Goal: Task Accomplishment & Management: Manage account settings

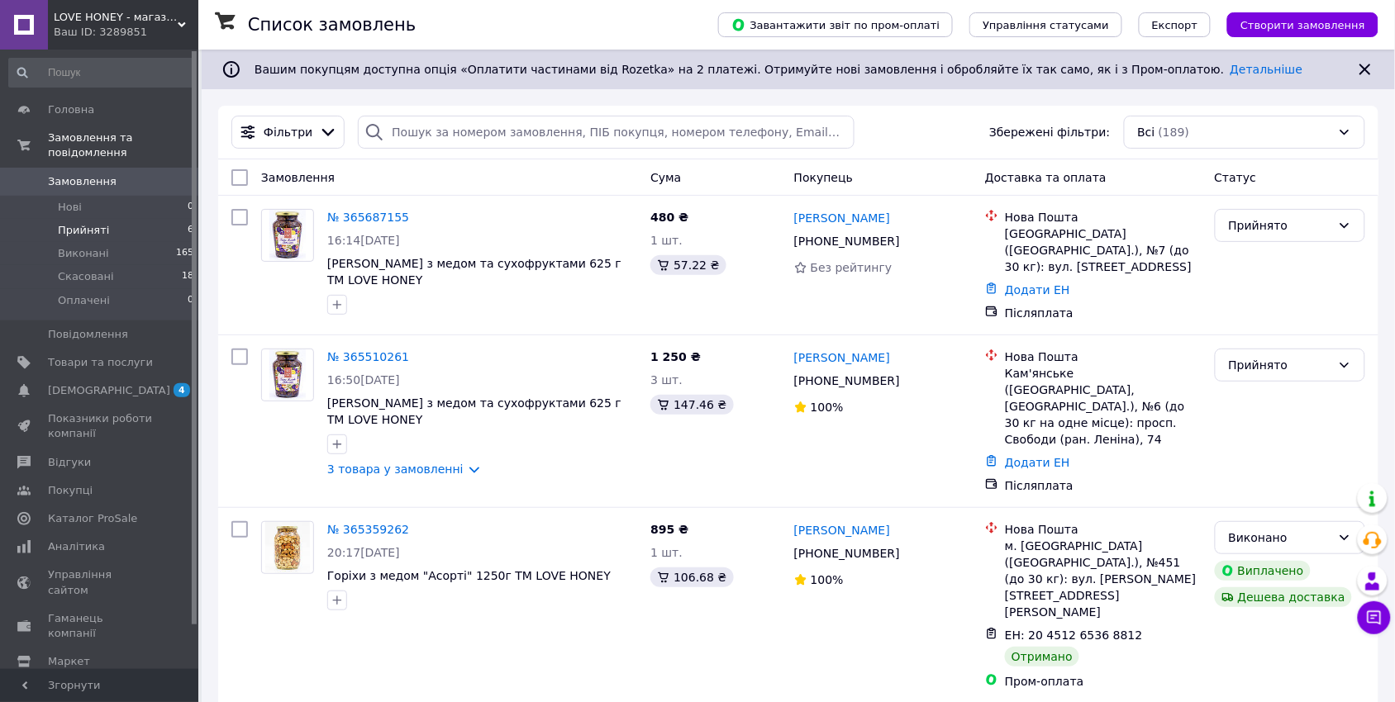
click at [99, 229] on span "Прийняті" at bounding box center [83, 230] width 51 height 15
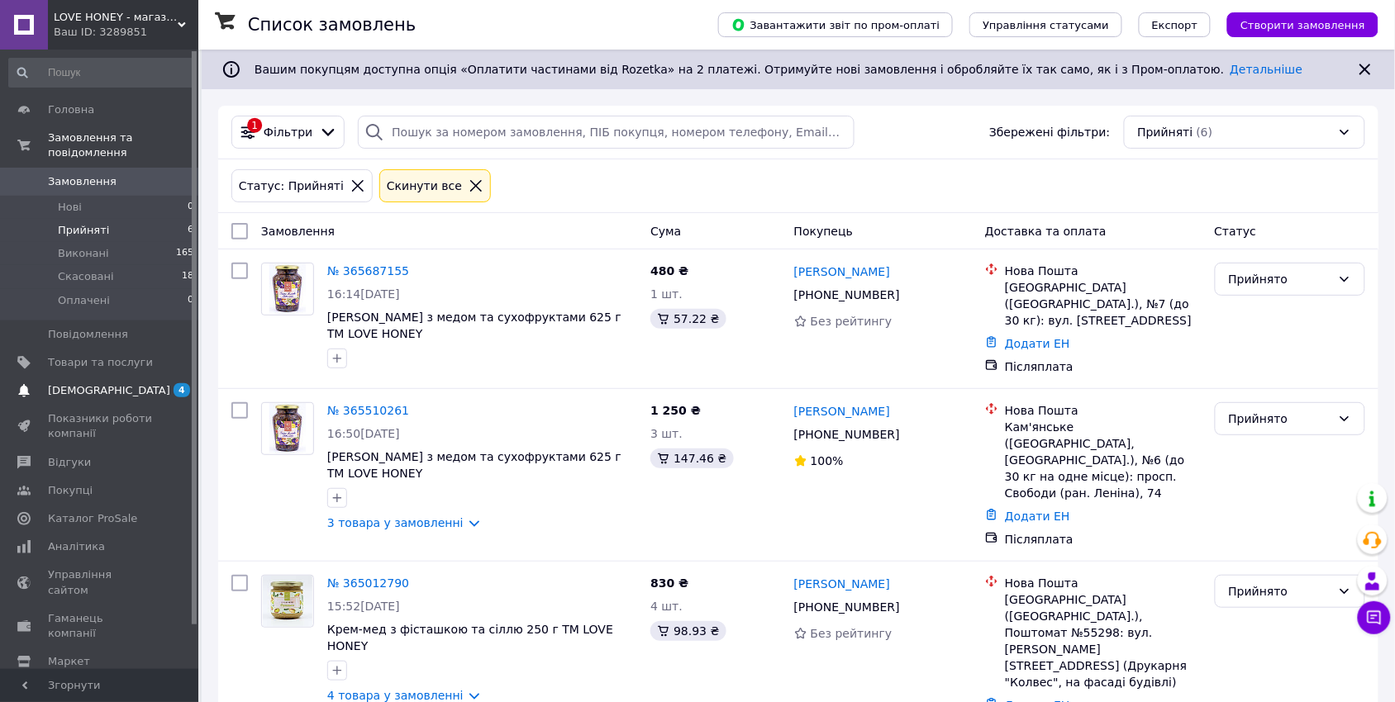
click at [103, 391] on span "[DEMOGRAPHIC_DATA]" at bounding box center [109, 390] width 122 height 15
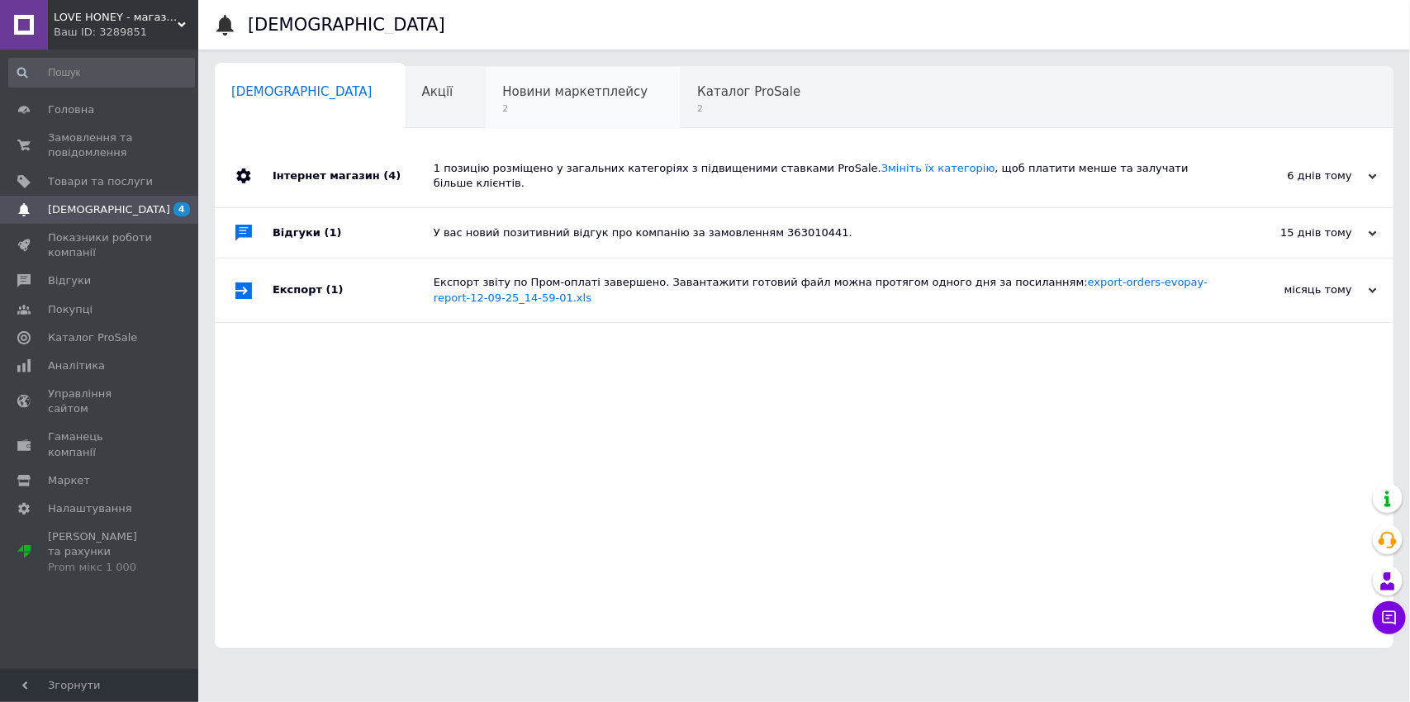
click at [523, 99] on div "Новини маркетплейсу 2" at bounding box center [583, 98] width 195 height 63
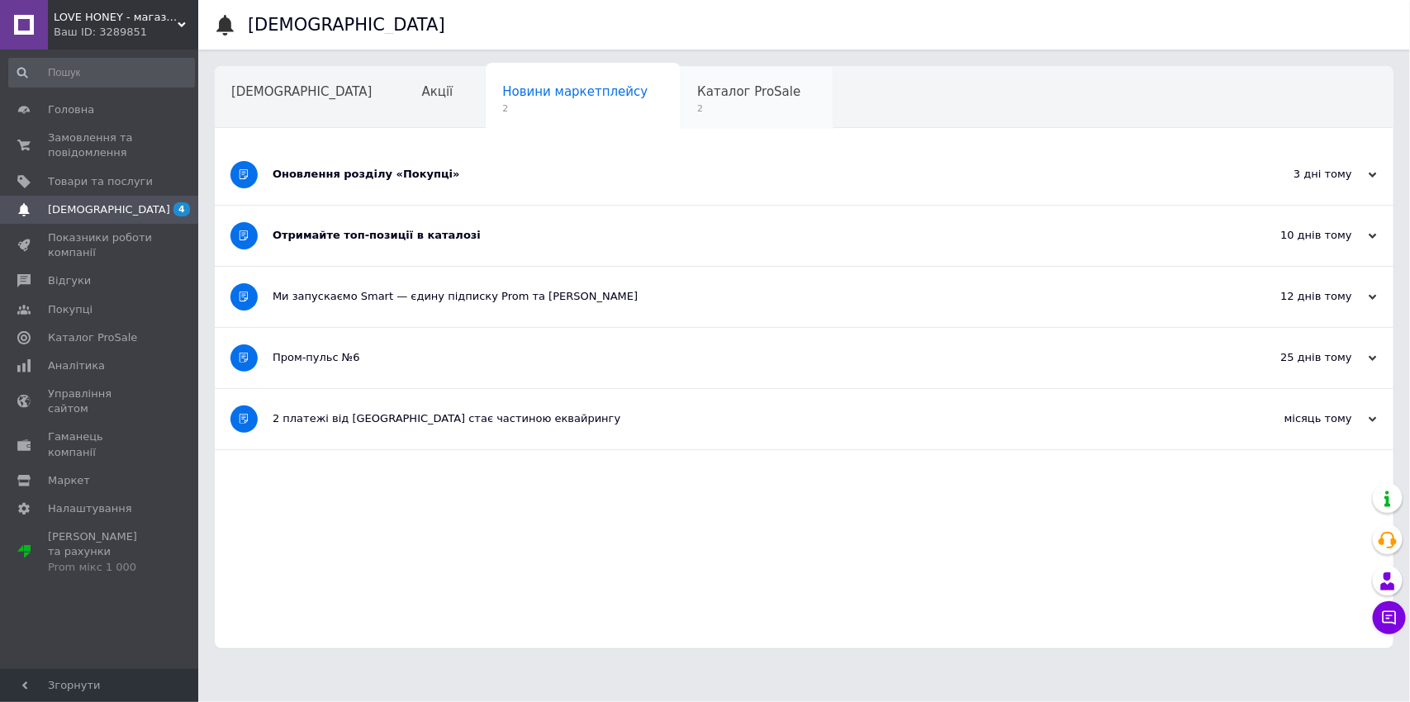
click at [681, 99] on div "Каталог ProSale 2" at bounding box center [757, 98] width 153 height 63
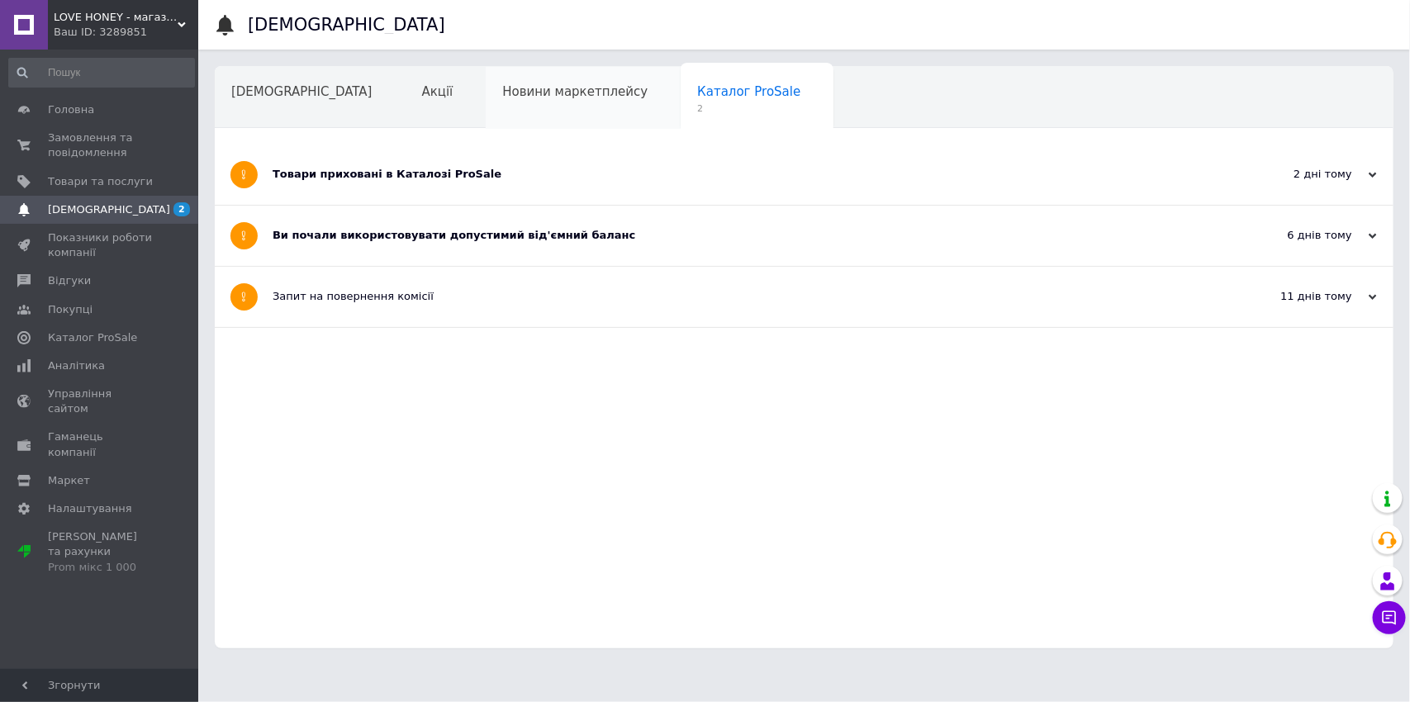
click at [502, 98] on span "Новини маркетплейсу" at bounding box center [574, 91] width 145 height 15
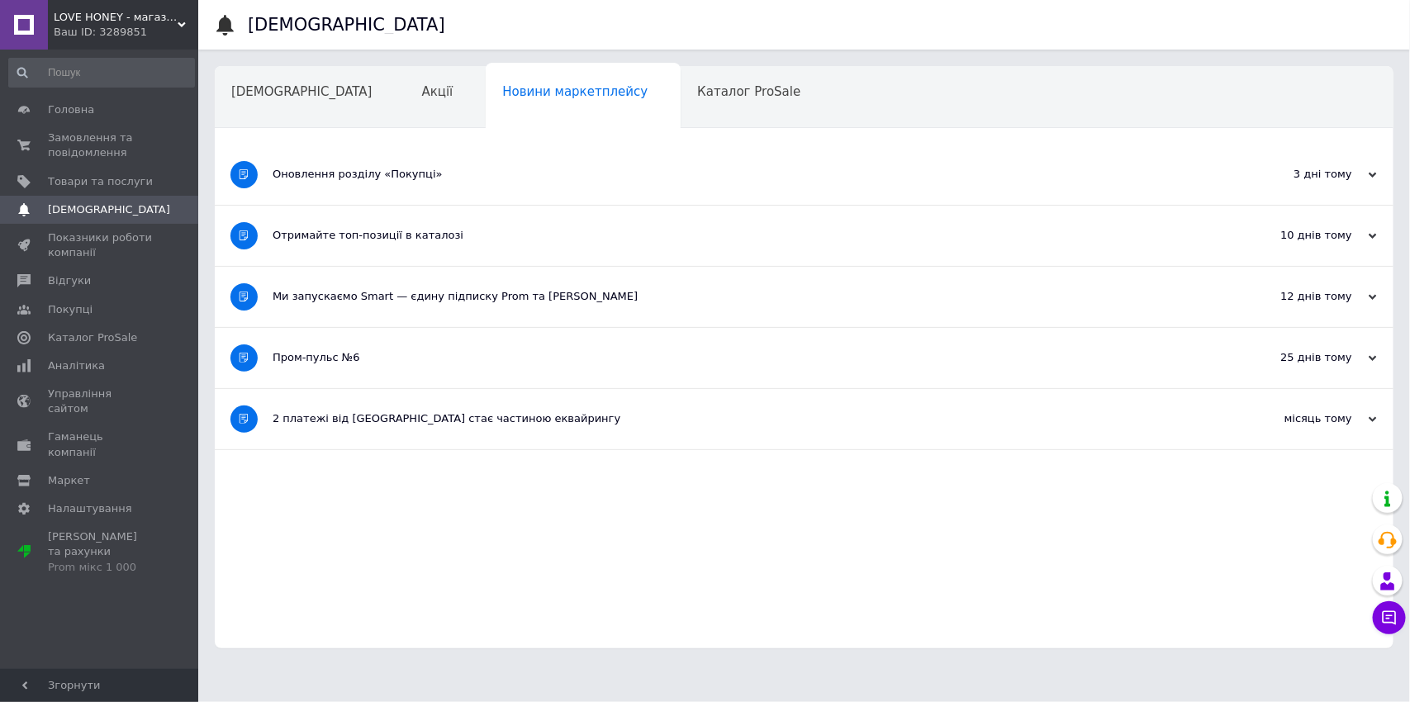
click at [406, 239] on div "Отримайте топ-позиції в каталозі" at bounding box center [742, 235] width 939 height 15
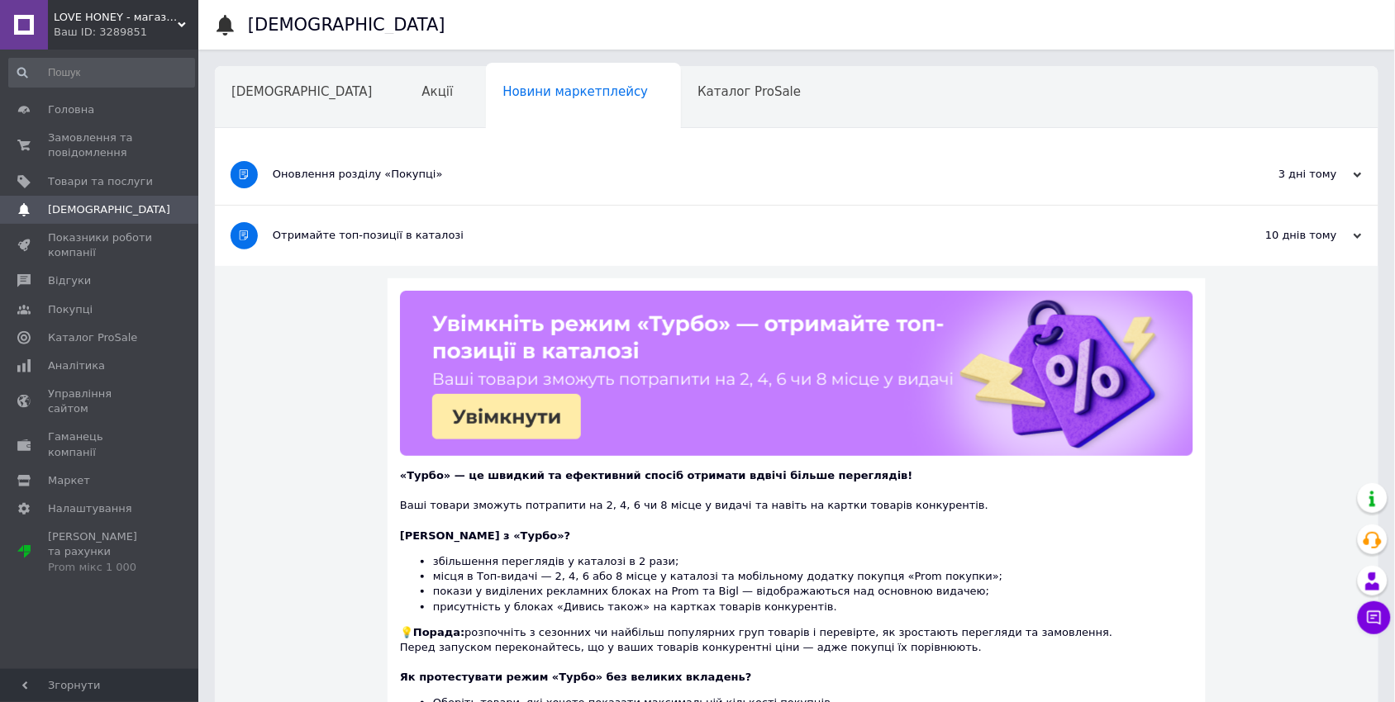
click at [406, 239] on div "Отримайте топ-позиції в каталозі" at bounding box center [735, 235] width 924 height 15
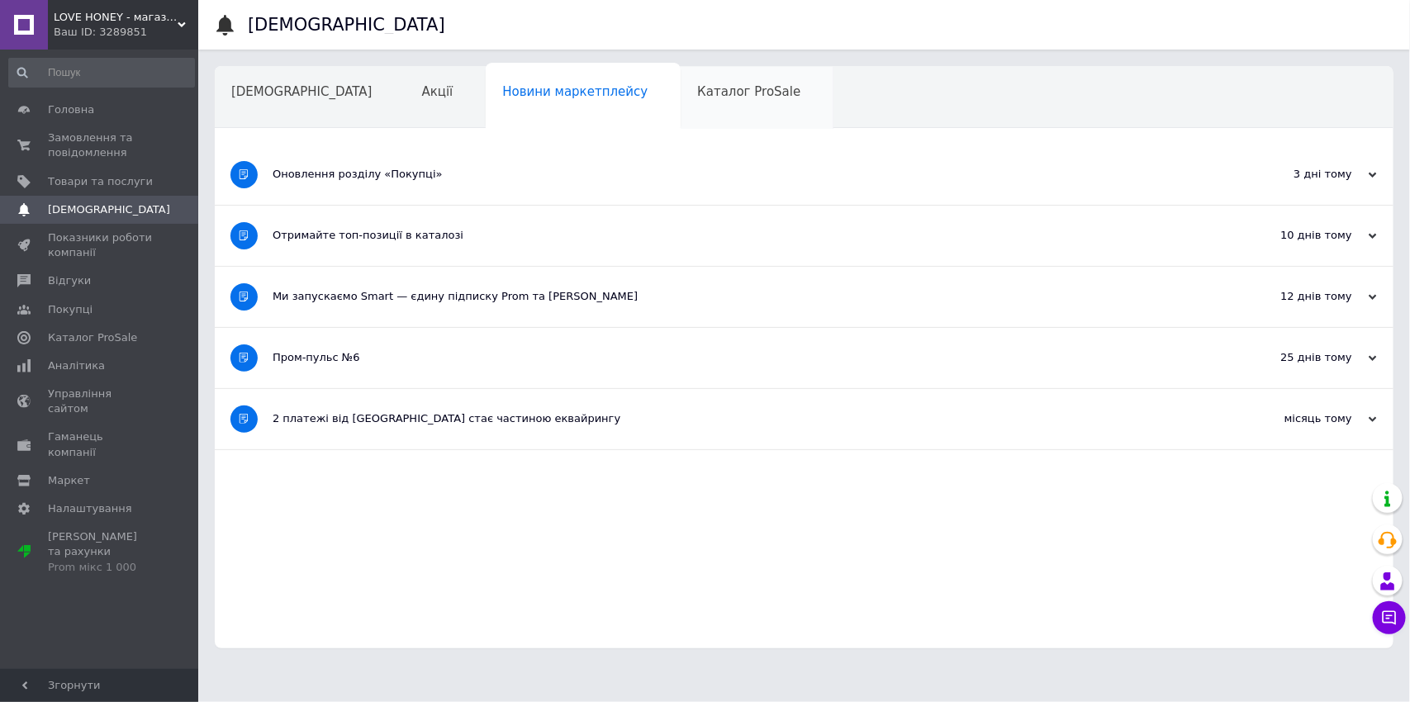
click at [681, 107] on div "Каталог ProSale" at bounding box center [757, 98] width 153 height 63
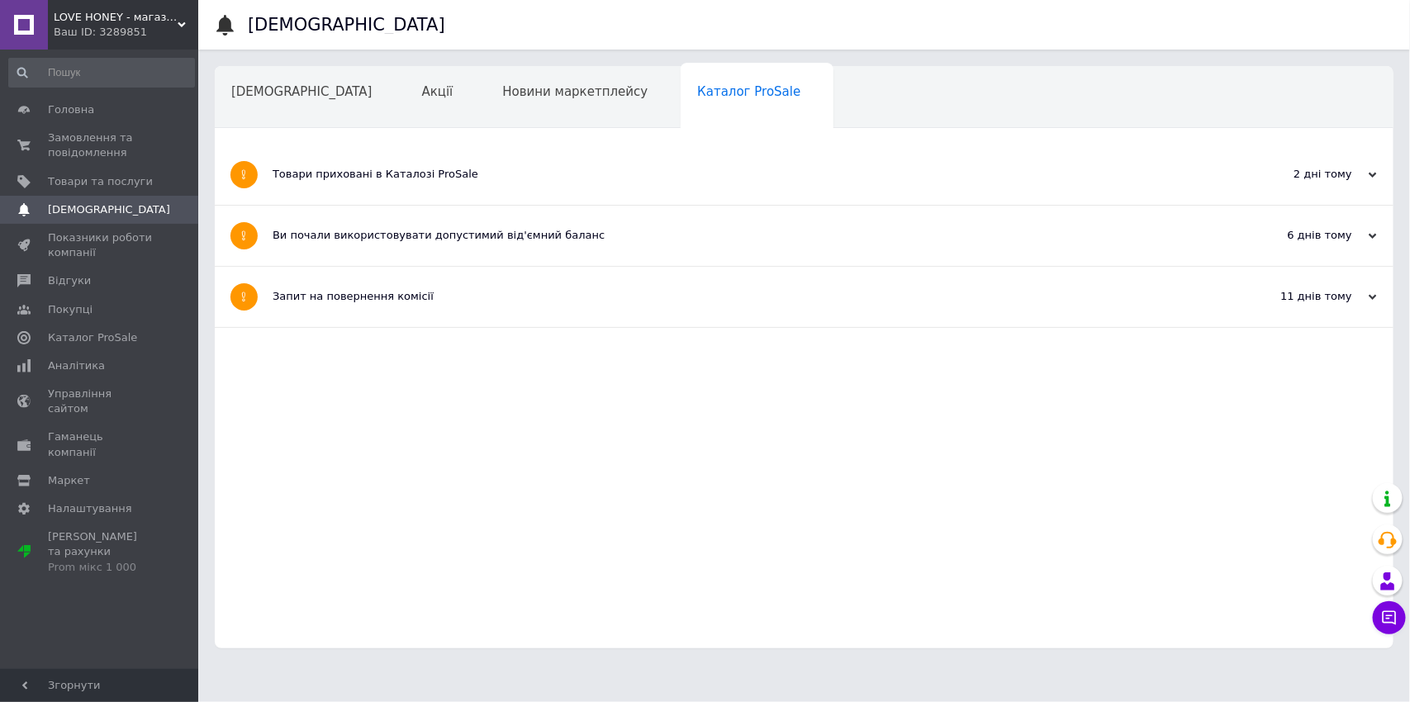
click at [415, 180] on div "Товари приховані в Каталозі ProSale" at bounding box center [742, 174] width 939 height 15
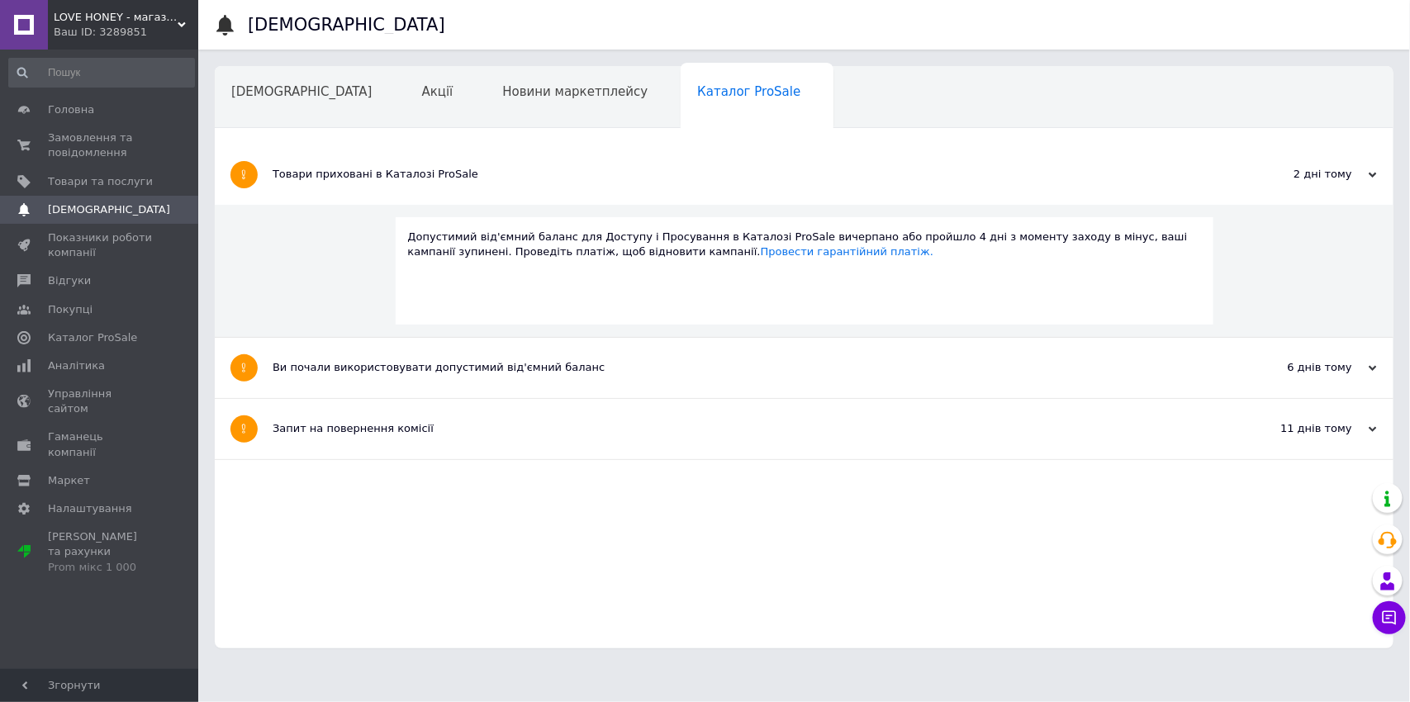
click at [415, 180] on div "Товари приховані в Каталозі ProSale" at bounding box center [742, 174] width 939 height 15
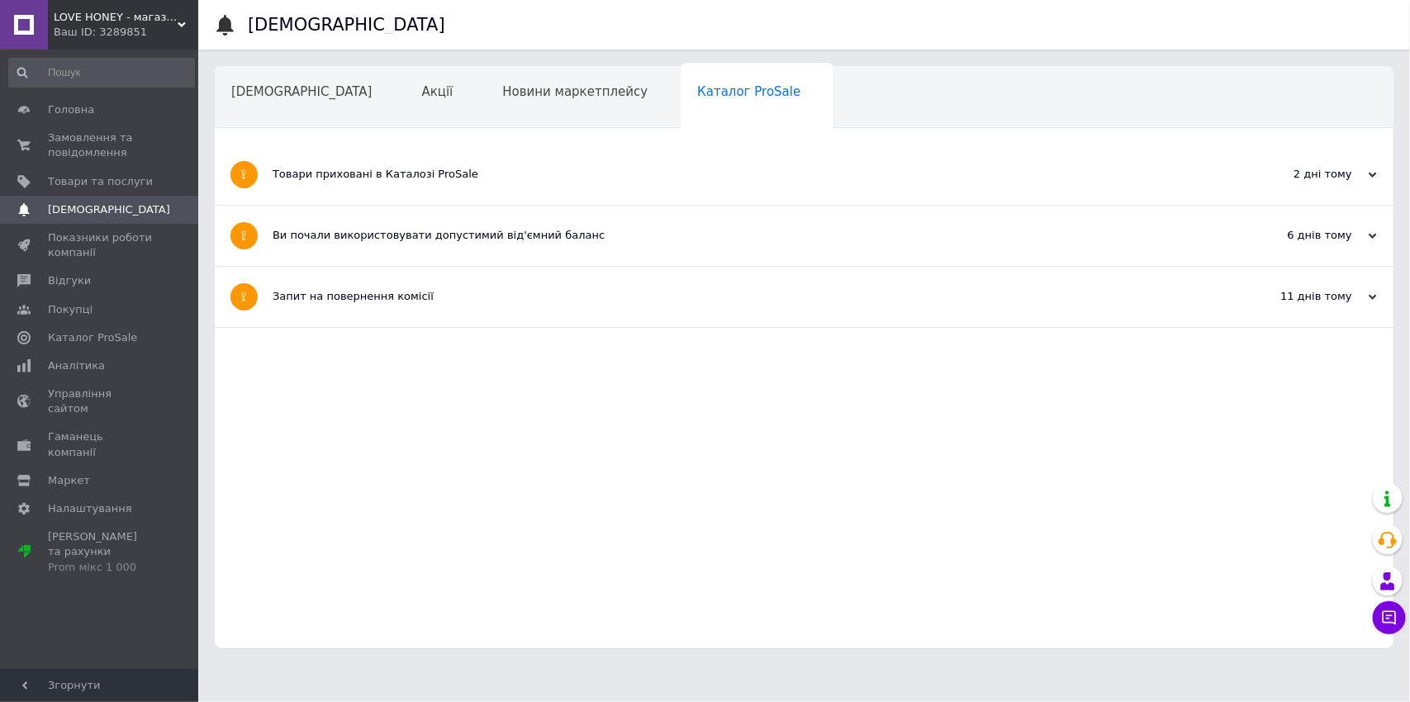
click at [1128, 151] on div "2 дні тому [DATE]" at bounding box center [1303, 175] width 182 height 60
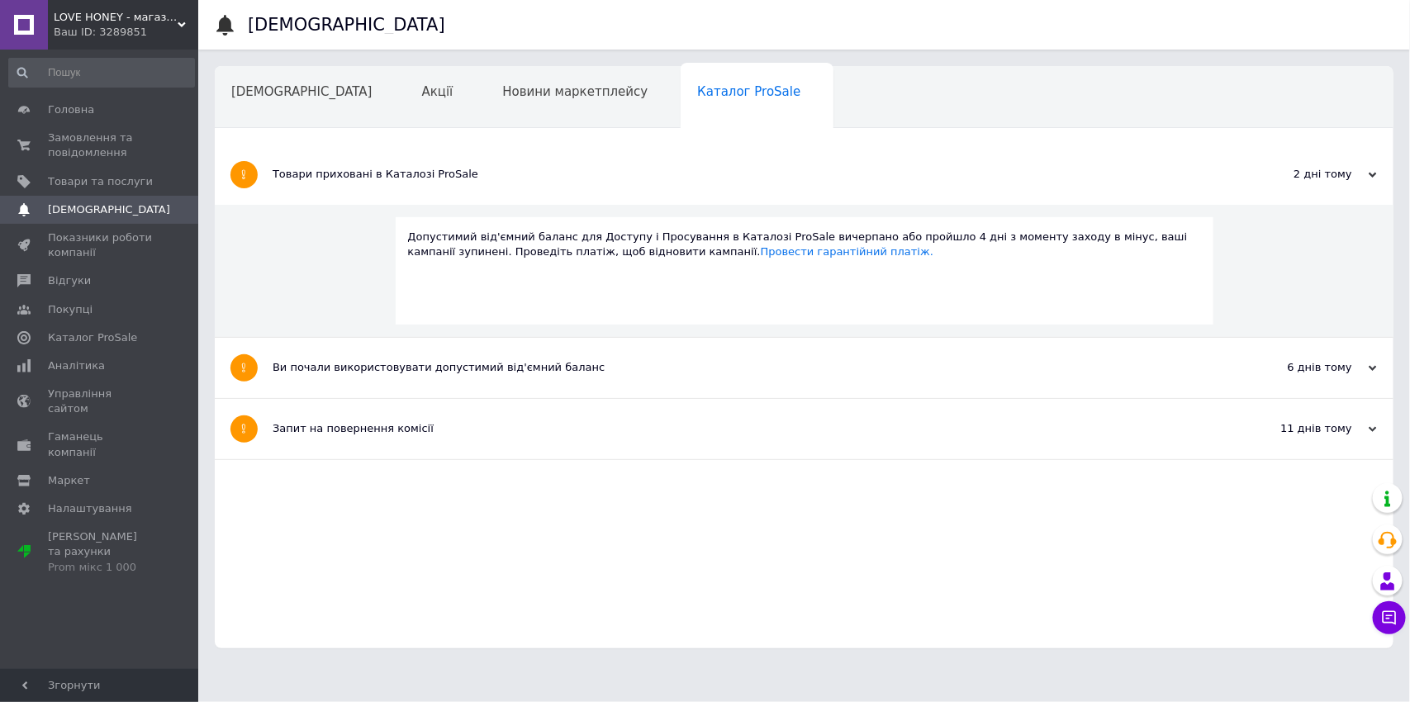
click at [346, 264] on div "Допустимий від'ємний баланс для Доступу і Просування в Каталозі ProSale вичерпа…" at bounding box center [804, 271] width 1179 height 133
click at [640, 167] on div "Товари приховані в Каталозі ProSale" at bounding box center [742, 174] width 939 height 15
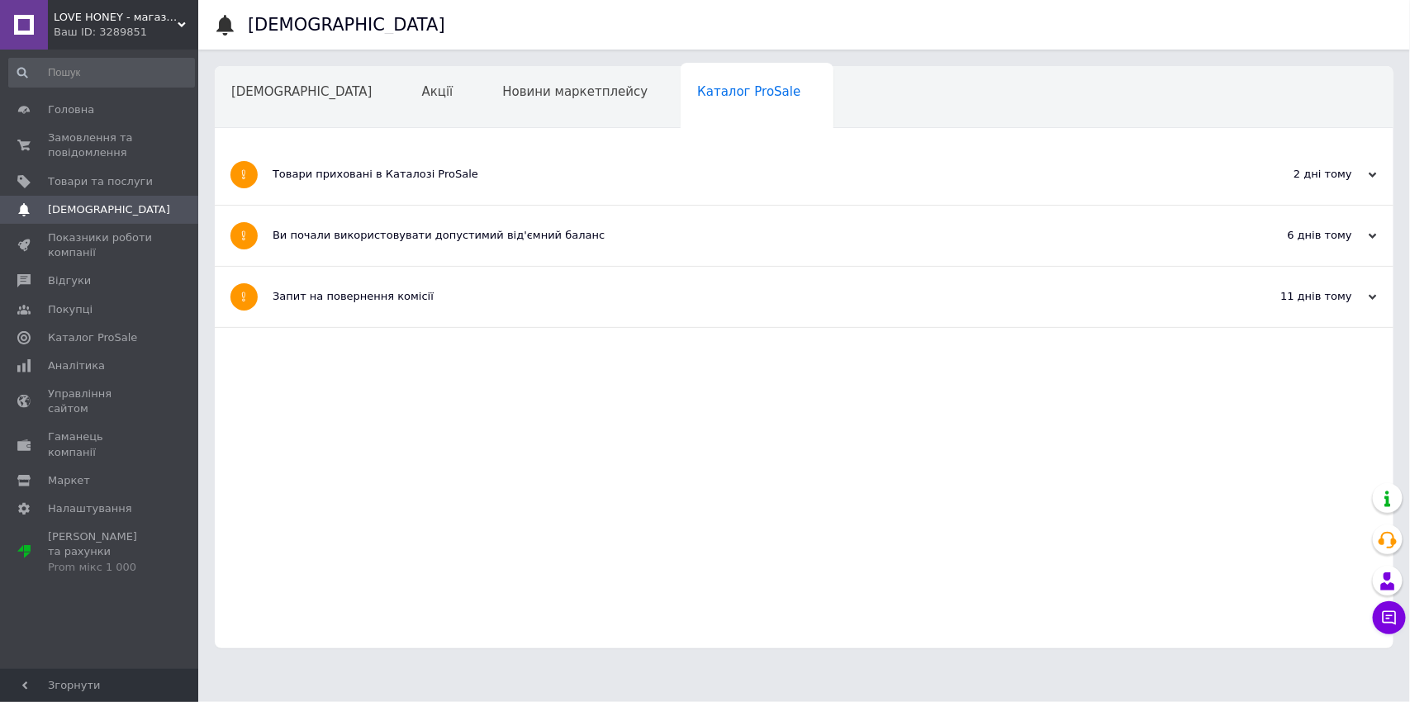
click at [673, 247] on div "Ви почали використовувати допустимий від'ємний баланс" at bounding box center [742, 236] width 939 height 60
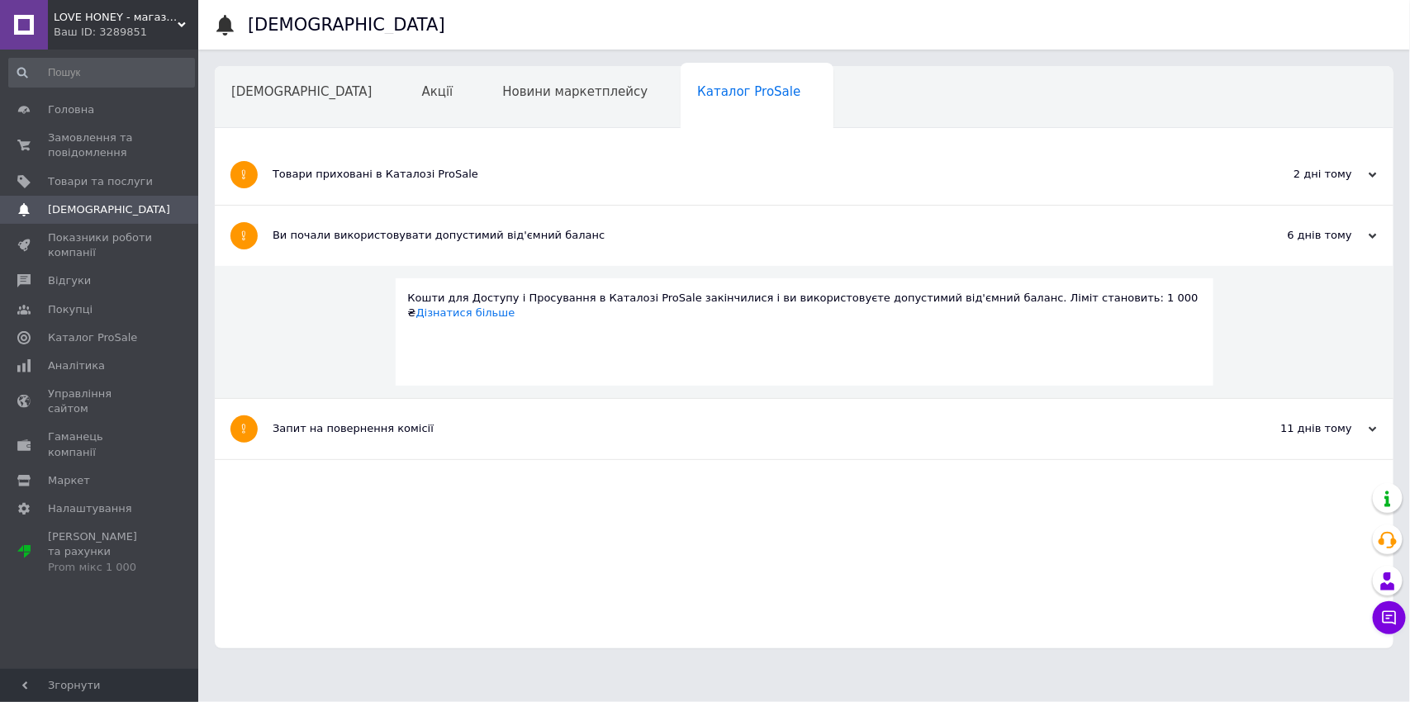
click at [673, 247] on div "Ви почали використовувати допустимий від'ємний баланс" at bounding box center [742, 236] width 939 height 60
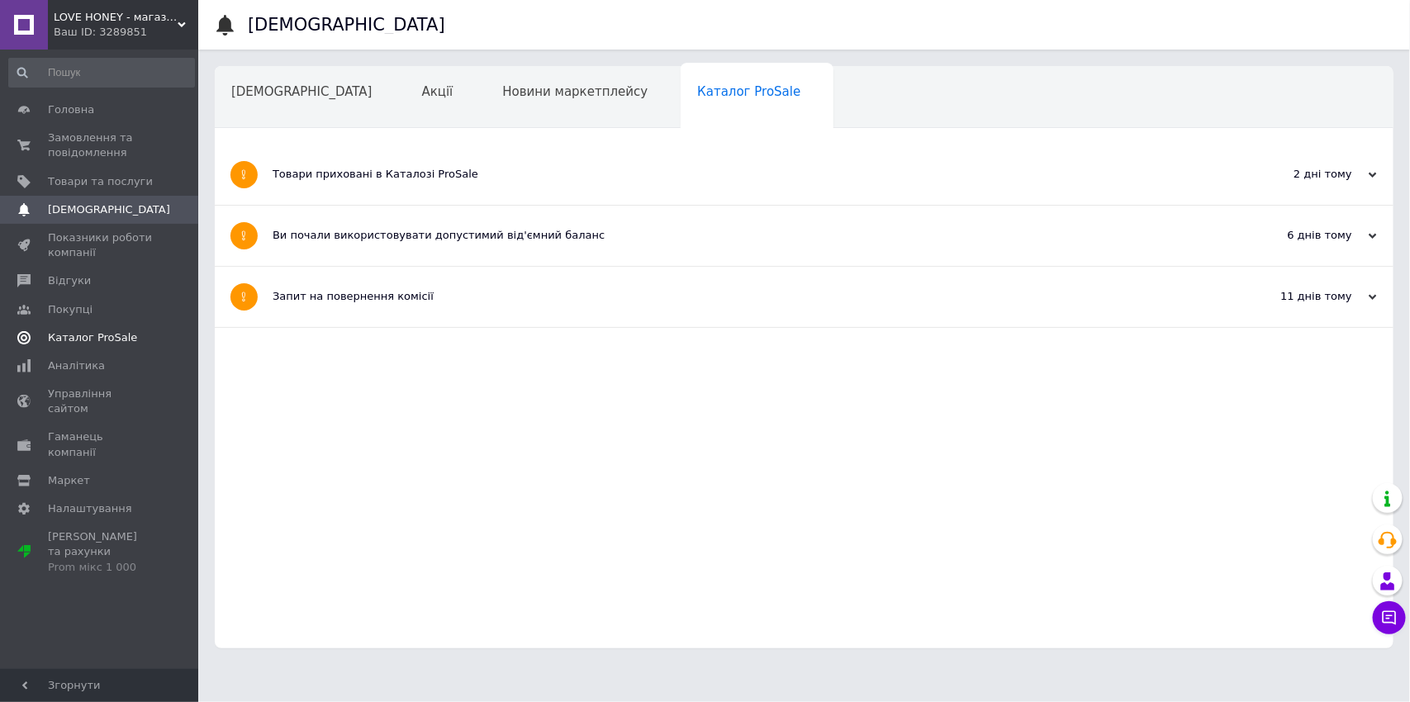
click at [91, 335] on span "Каталог ProSale" at bounding box center [92, 338] width 89 height 15
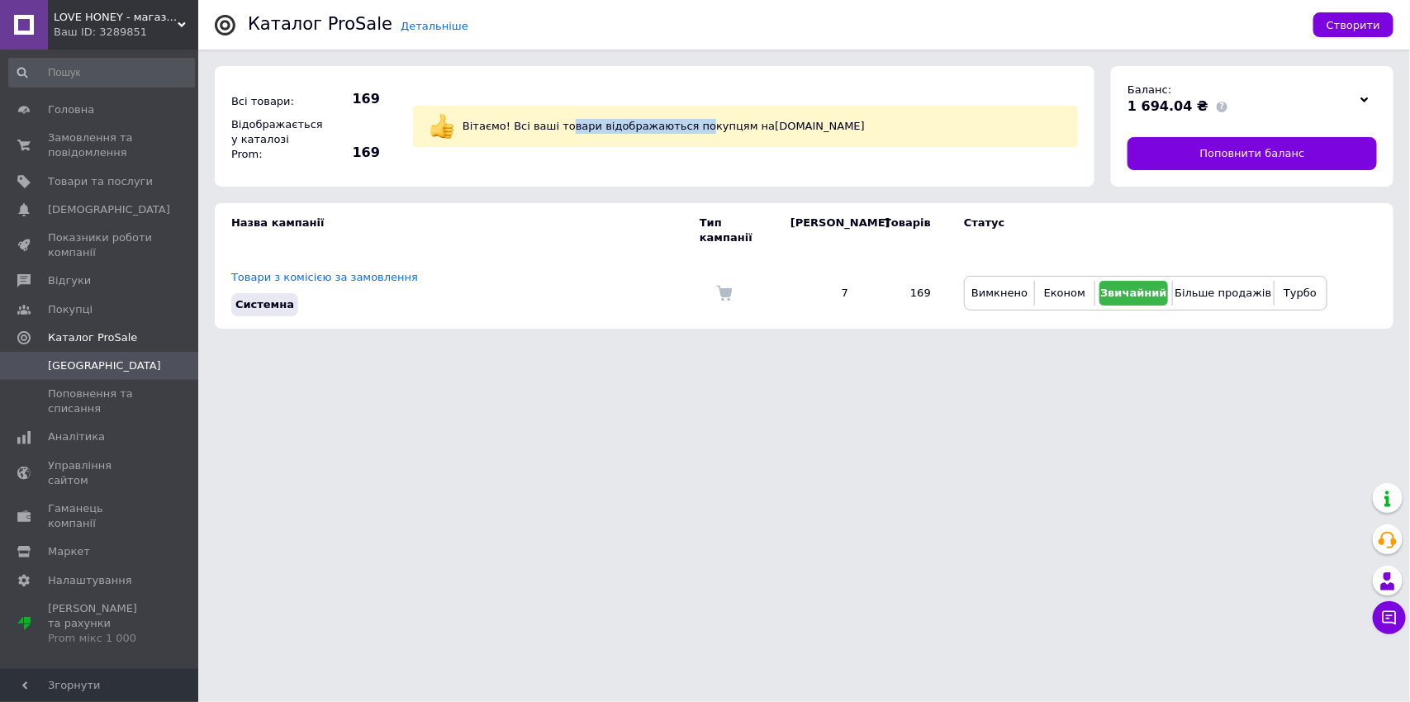
drag, startPoint x: 565, startPoint y: 128, endPoint x: 697, endPoint y: 122, distance: 131.5
click at [697, 122] on div "Вітаємо! Всі ваші товари відображаються покупцям на [DOMAIN_NAME]" at bounding box center [762, 126] width 607 height 23
click at [706, 127] on div "Вітаємо! Всі ваші товари відображаються покупцям на [DOMAIN_NAME]" at bounding box center [762, 126] width 607 height 23
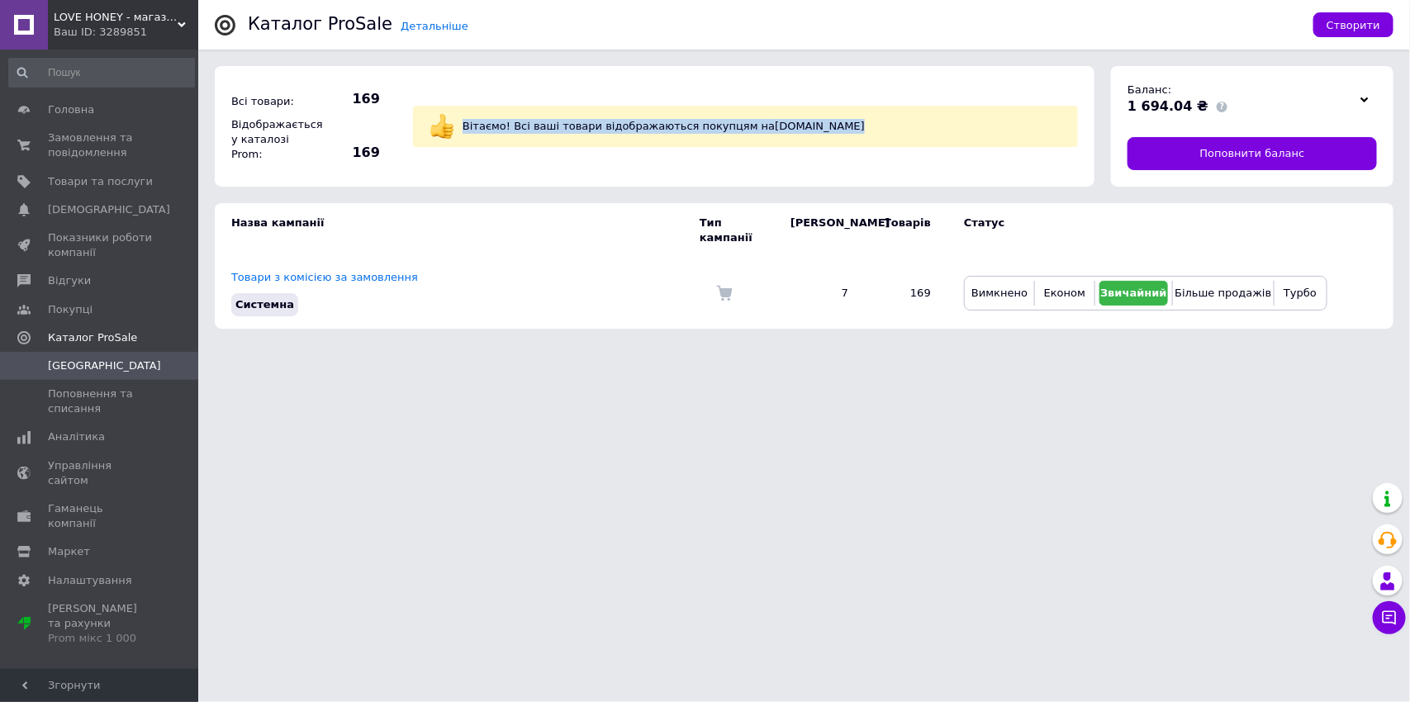
click at [706, 127] on div "Вітаємо! Всі ваші товари відображаються покупцям на [DOMAIN_NAME]" at bounding box center [762, 126] width 607 height 23
click at [710, 126] on div "Вітаємо! Всі ваші товари відображаються покупцям на [DOMAIN_NAME]" at bounding box center [762, 126] width 607 height 23
click at [88, 155] on span "Замовлення та повідомлення" at bounding box center [100, 146] width 105 height 30
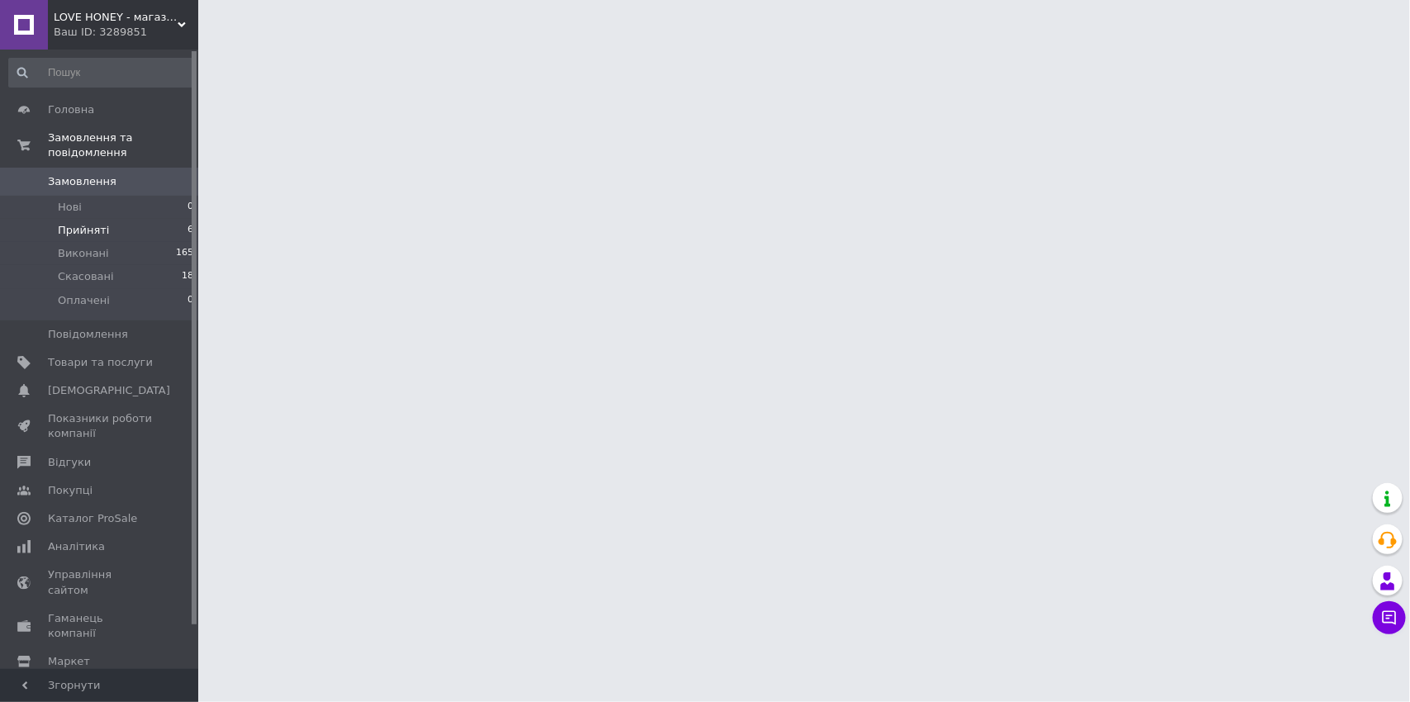
click at [112, 226] on li "Прийняті 6" at bounding box center [101, 230] width 203 height 23
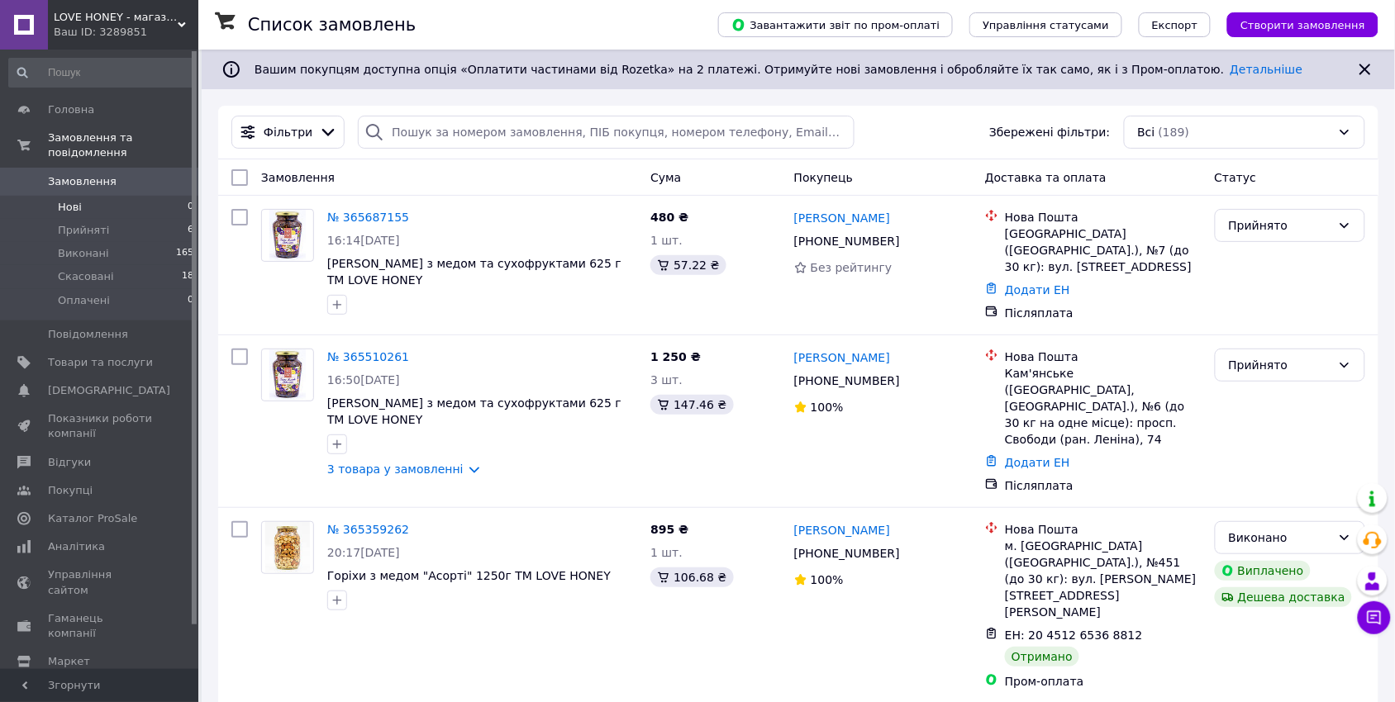
click at [85, 216] on li "Нові 0" at bounding box center [101, 207] width 203 height 23
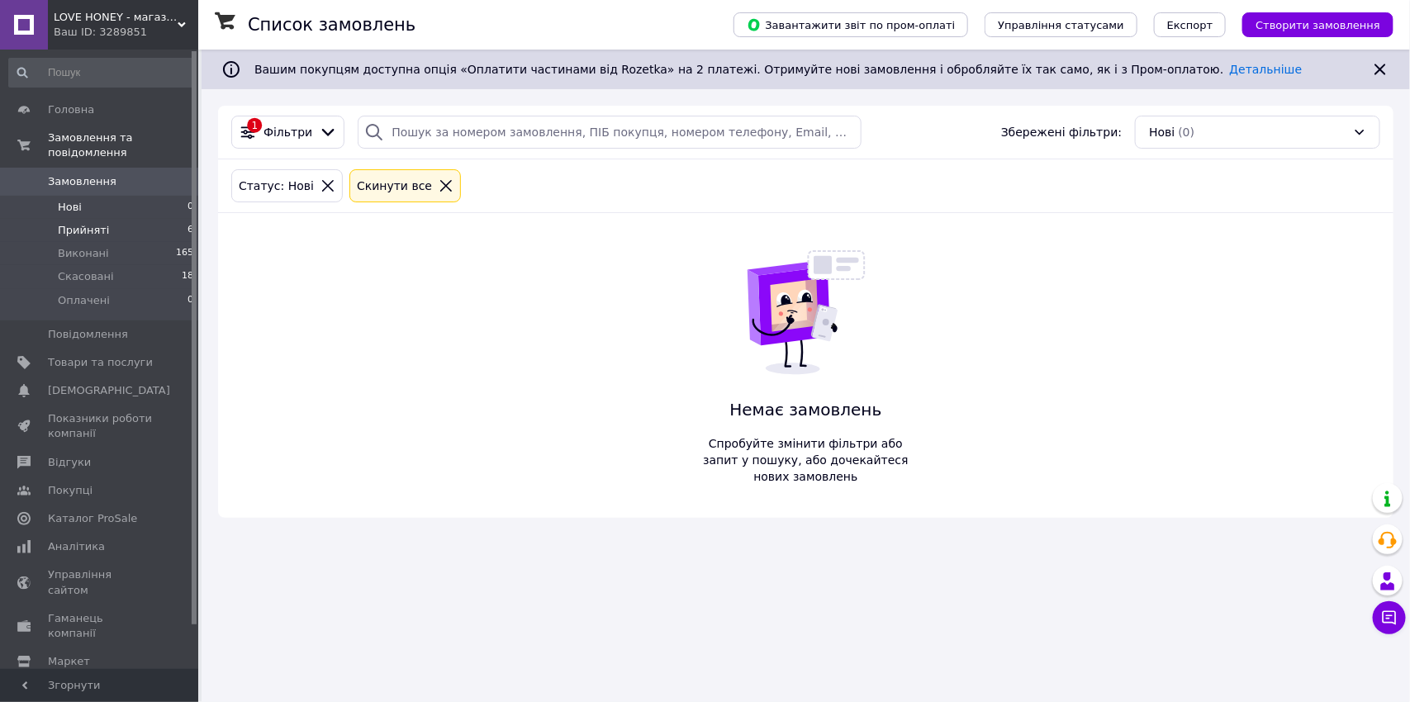
click at [110, 238] on li "Прийняті 6" at bounding box center [101, 230] width 203 height 23
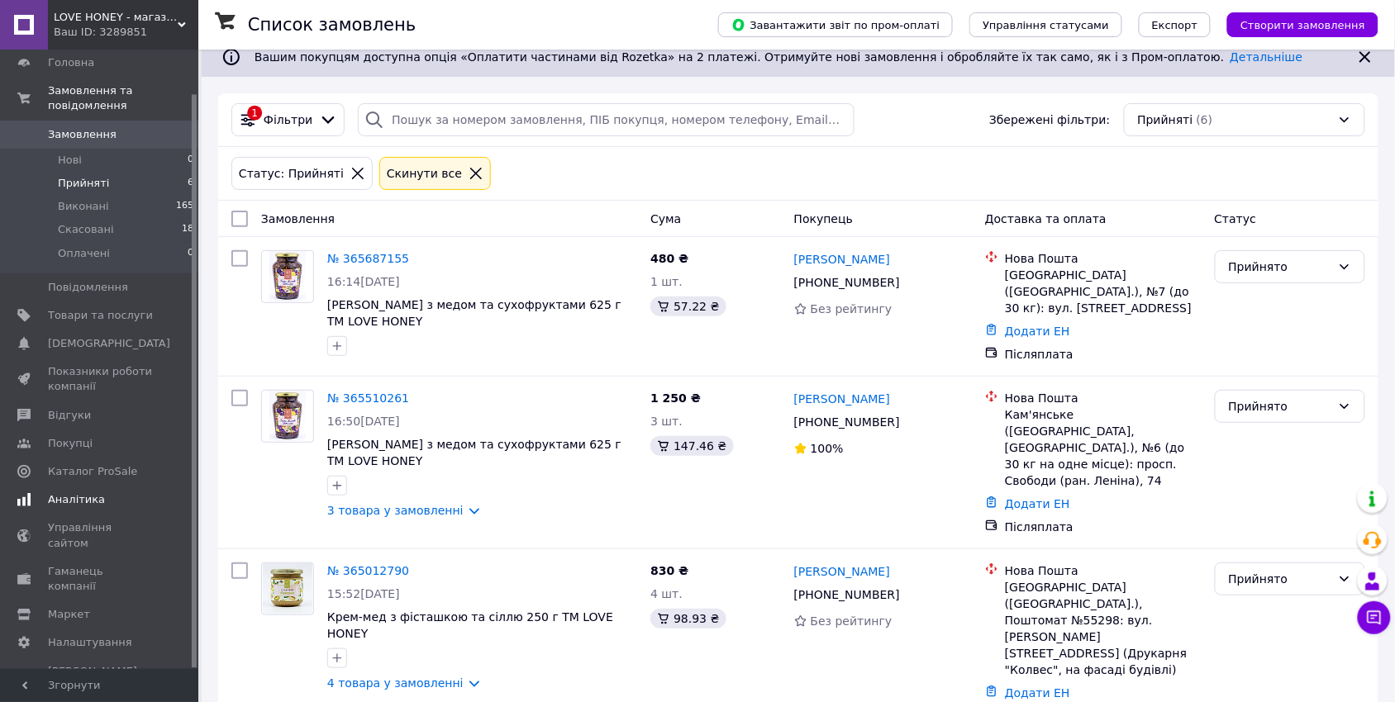
scroll to position [36, 0]
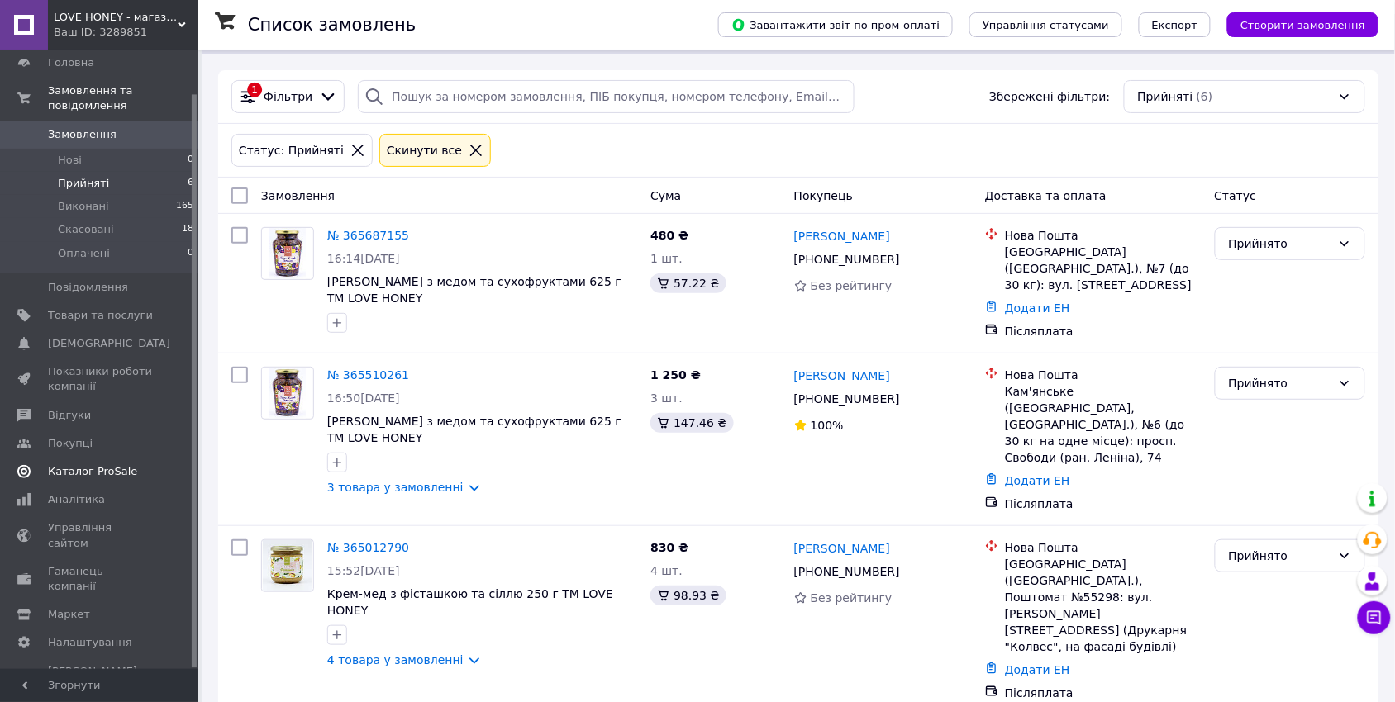
click at [107, 477] on span "Каталог ProSale" at bounding box center [92, 471] width 89 height 15
